Goal: Transaction & Acquisition: Purchase product/service

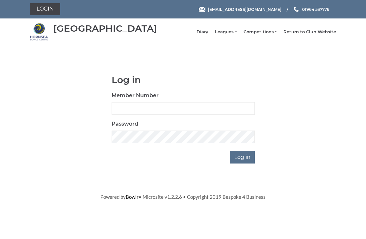
scroll to position [49, 0]
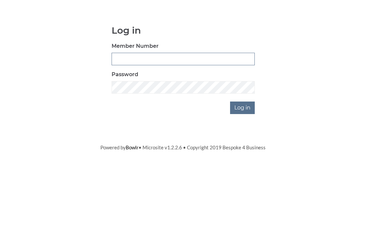
type input "0948"
click at [243, 151] on input "Log in" at bounding box center [242, 157] width 25 height 13
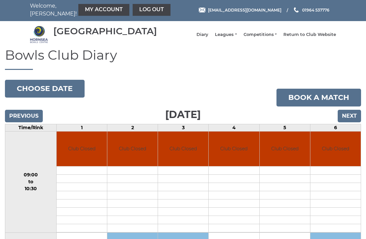
scroll to position [1, 0]
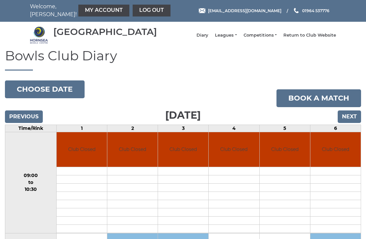
click at [351, 121] on input "Next" at bounding box center [349, 116] width 23 height 13
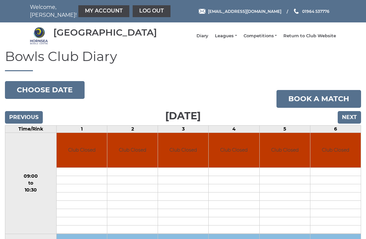
click at [355, 122] on input "Next" at bounding box center [349, 117] width 23 height 13
click at [349, 123] on input "Next" at bounding box center [349, 117] width 23 height 13
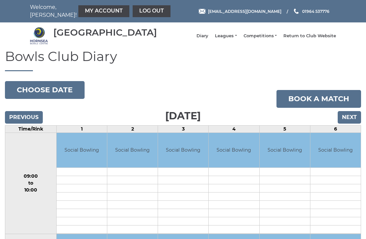
click at [21, 120] on input "Previous" at bounding box center [24, 117] width 38 height 13
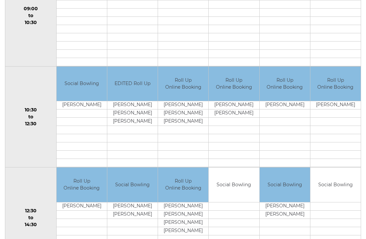
scroll to position [170, 0]
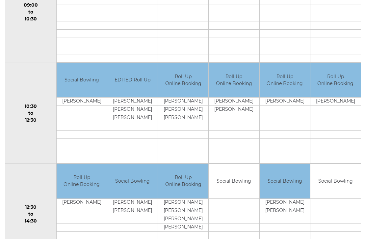
click at [134, 114] on td "[PERSON_NAME]" at bounding box center [132, 110] width 50 height 8
click at [133, 84] on td "EDITED Roll Up" at bounding box center [132, 80] width 50 height 35
click at [132, 122] on td "[PERSON_NAME]" at bounding box center [132, 118] width 50 height 8
click at [135, 122] on td "[PERSON_NAME]" at bounding box center [132, 118] width 50 height 8
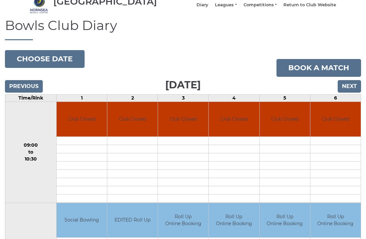
scroll to position [32, 0]
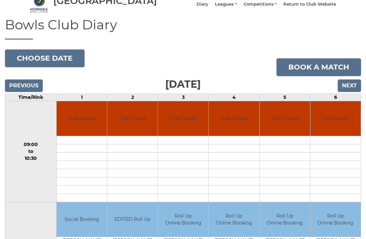
click at [313, 74] on link "Book a match" at bounding box center [318, 67] width 85 height 18
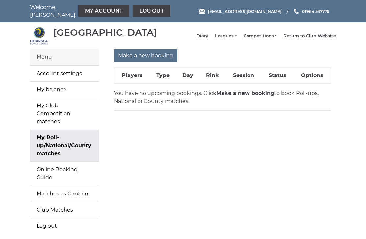
click at [233, 96] on strong "Make a new booking" at bounding box center [245, 93] width 58 height 6
click at [55, 94] on link "My balance" at bounding box center [64, 90] width 69 height 16
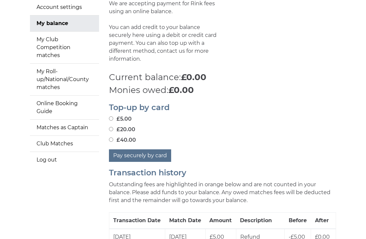
scroll to position [65, 0]
click at [112, 138] on input "£40.00" at bounding box center [111, 140] width 4 height 4
radio input "true"
click at [152, 155] on button "Pay securely by card" at bounding box center [140, 156] width 62 height 13
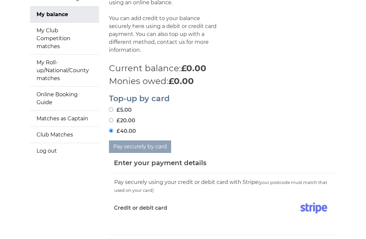
scroll to position [97, 0]
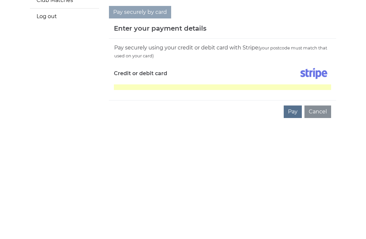
click at [293, 218] on button "Pay" at bounding box center [293, 224] width 18 height 13
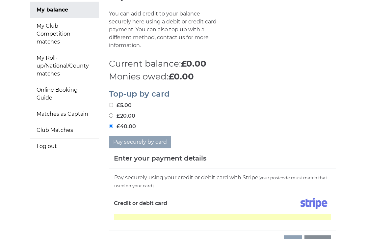
scroll to position [81, 0]
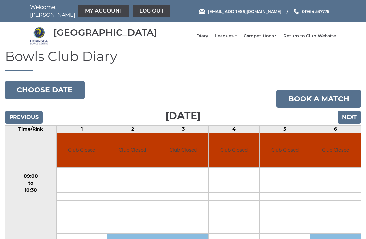
click at [350, 123] on input "Next" at bounding box center [349, 117] width 23 height 13
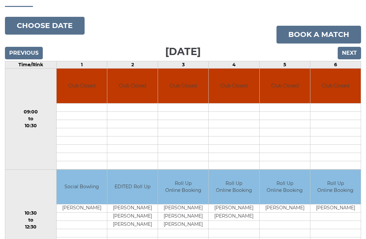
scroll to position [64, 0]
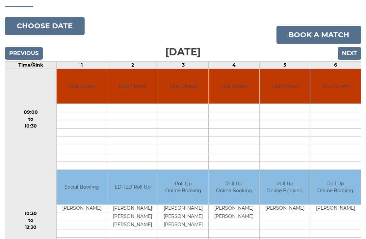
click at [132, 198] on td "EDITED Roll Up" at bounding box center [132, 187] width 50 height 35
click at [135, 213] on td "Wayne Reeve" at bounding box center [132, 208] width 50 height 8
click at [136, 213] on td "Wayne Reeve" at bounding box center [132, 208] width 50 height 8
click at [318, 41] on link "Book a match" at bounding box center [318, 35] width 85 height 18
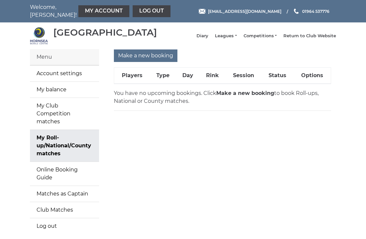
click at [59, 95] on link "My balance" at bounding box center [64, 90] width 69 height 16
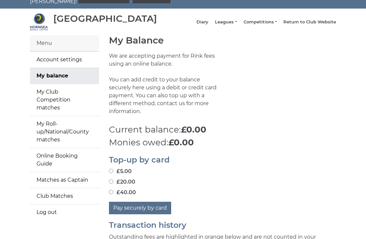
scroll to position [41, 0]
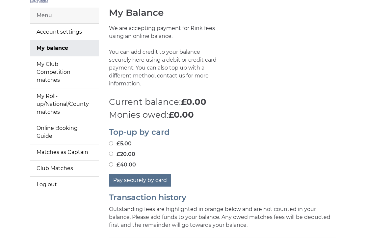
click at [113, 162] on input "£40.00" at bounding box center [111, 164] width 4 height 4
radio input "true"
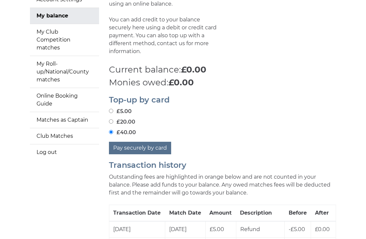
scroll to position [73, 0]
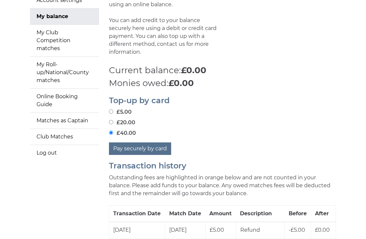
click at [144, 146] on button "Pay securely by card" at bounding box center [140, 148] width 62 height 13
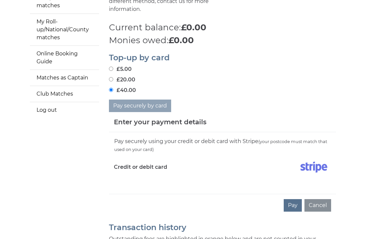
scroll to position [117, 0]
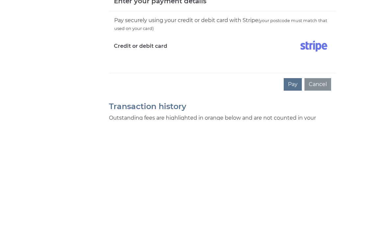
click at [295, 197] on button "Pay" at bounding box center [293, 203] width 18 height 13
